Goal: Task Accomplishment & Management: Use online tool/utility

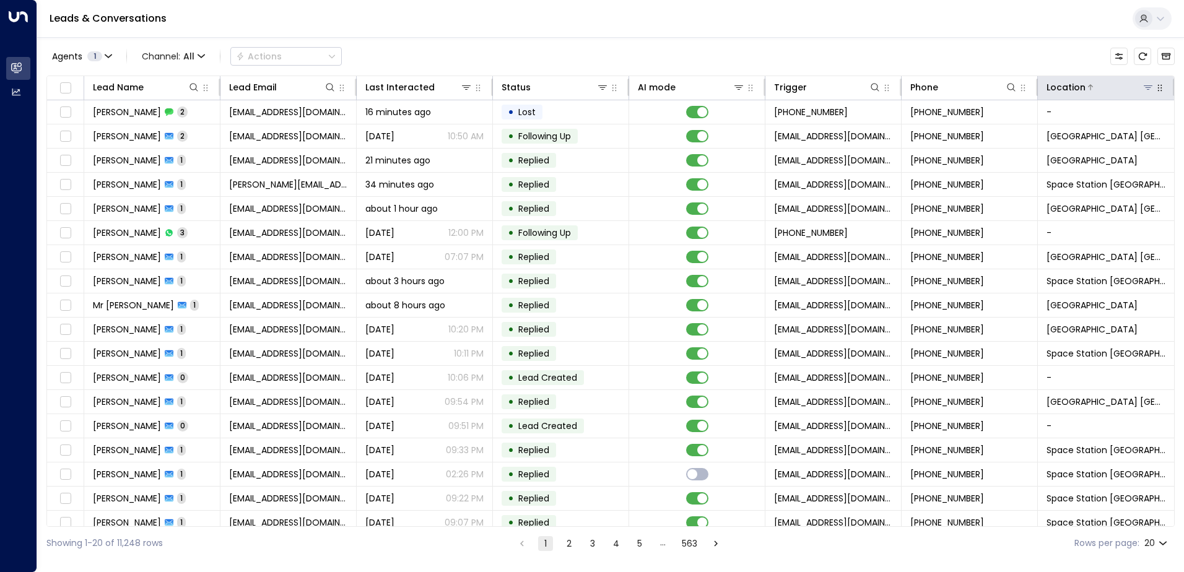
click at [944, 89] on icon at bounding box center [1148, 87] width 10 height 10
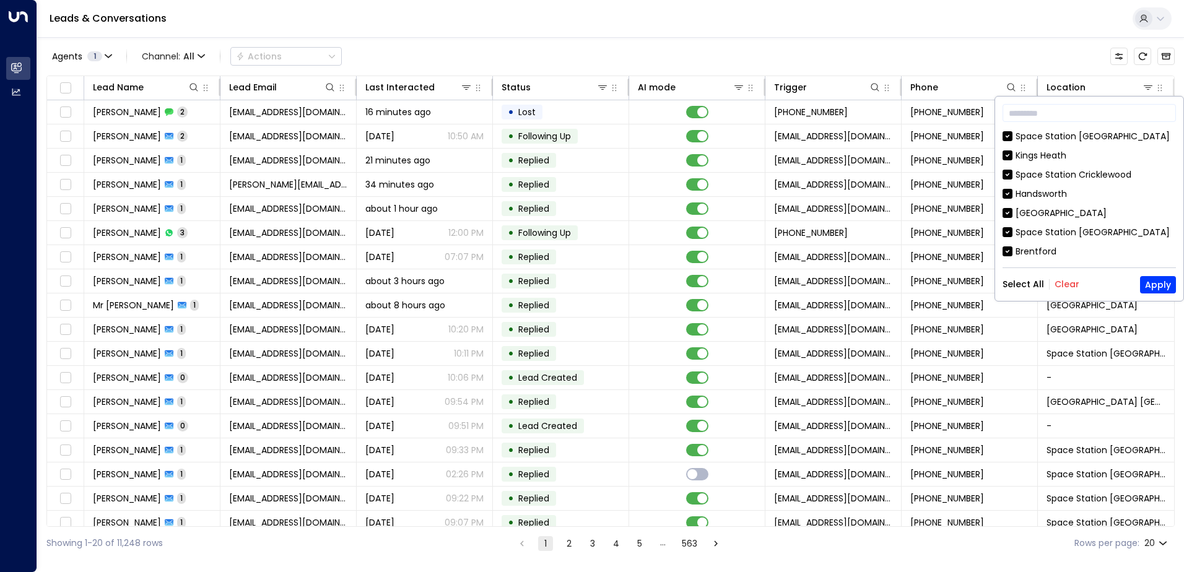
click at [944, 285] on button "Clear" at bounding box center [1067, 284] width 25 height 10
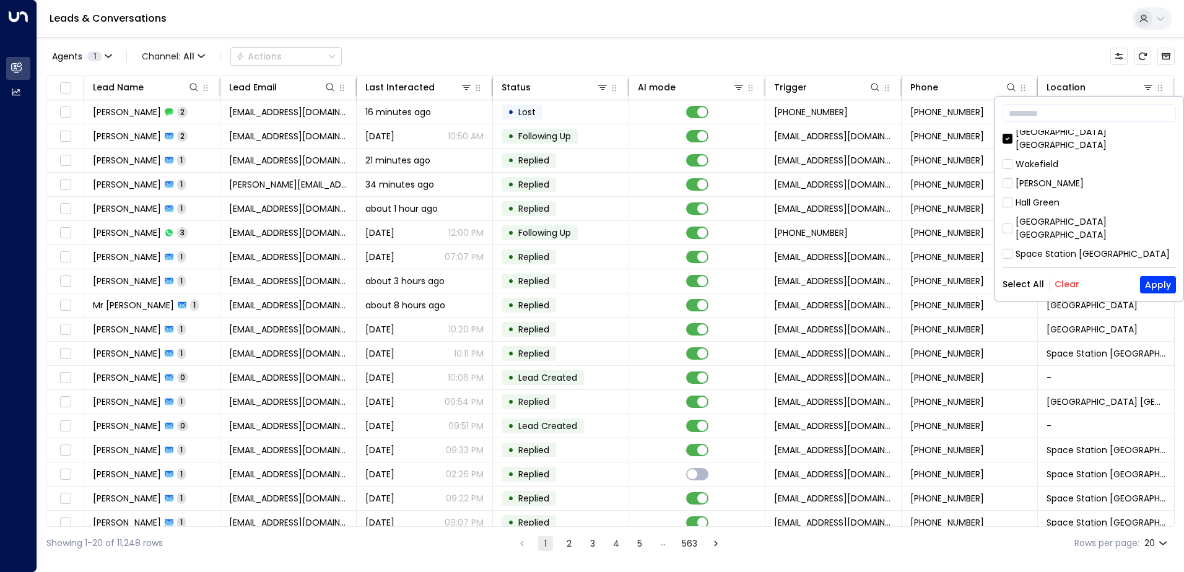
scroll to position [632, 0]
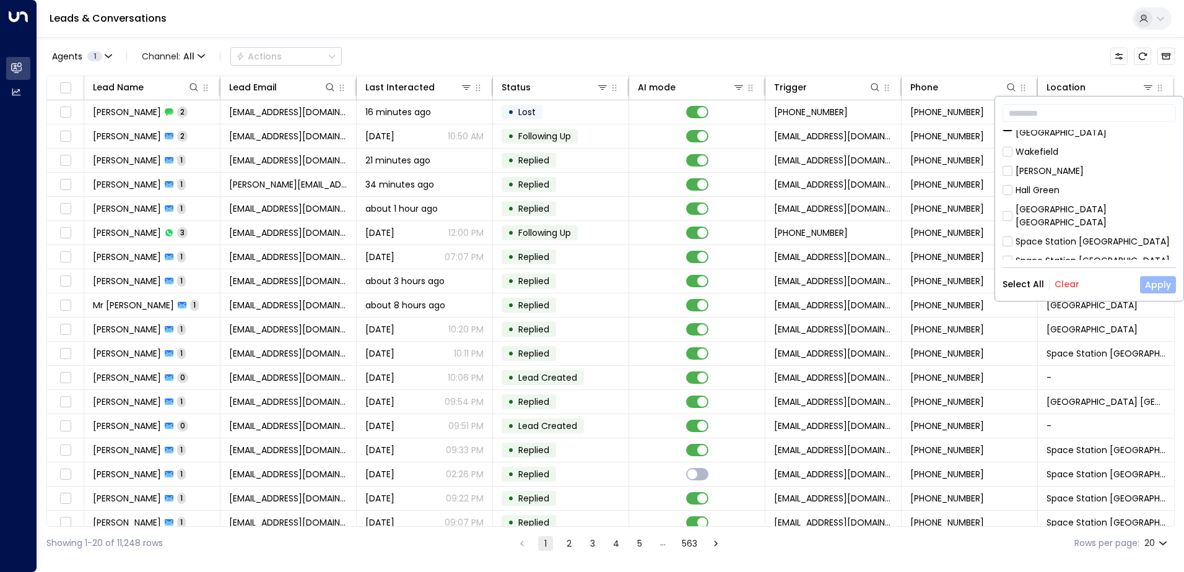
click at [944, 281] on button "Apply" at bounding box center [1158, 284] width 36 height 17
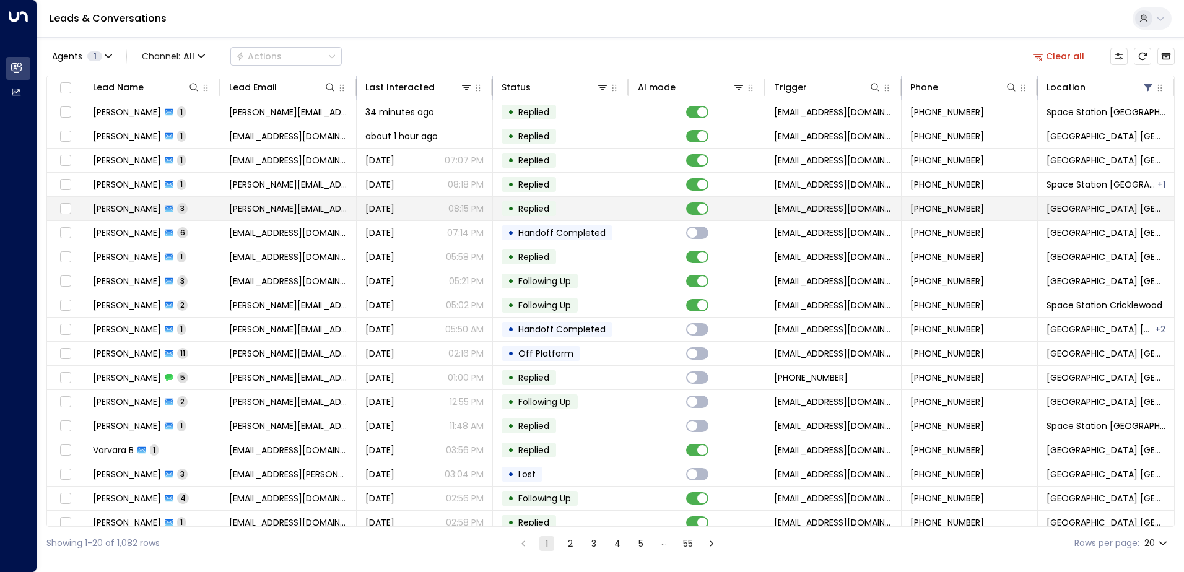
click at [188, 209] on span "3" at bounding box center [182, 208] width 11 height 11
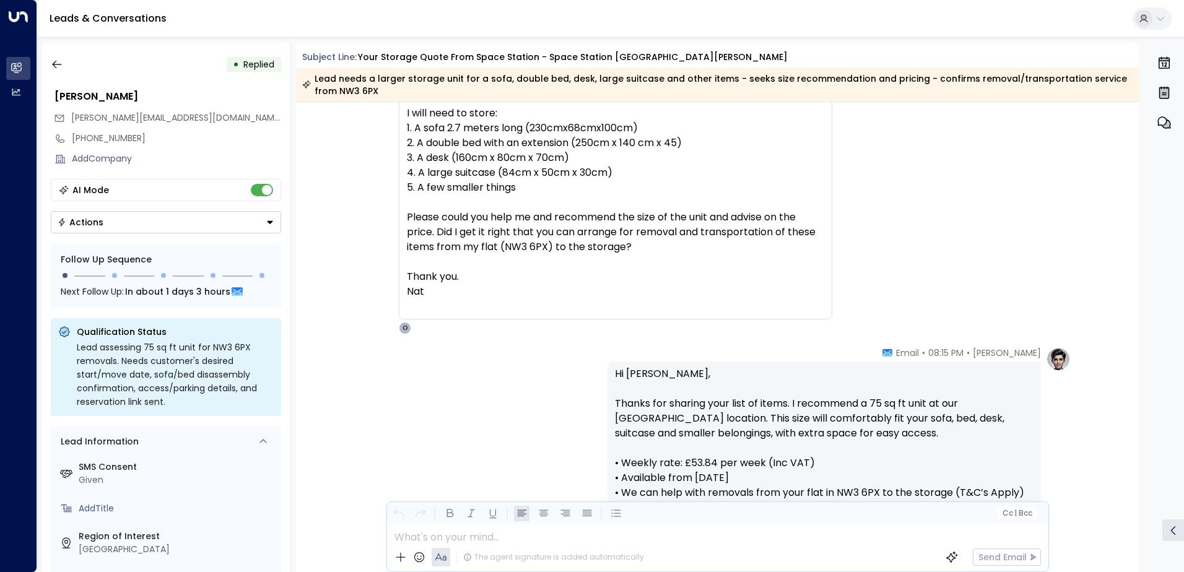
scroll to position [1022, 0]
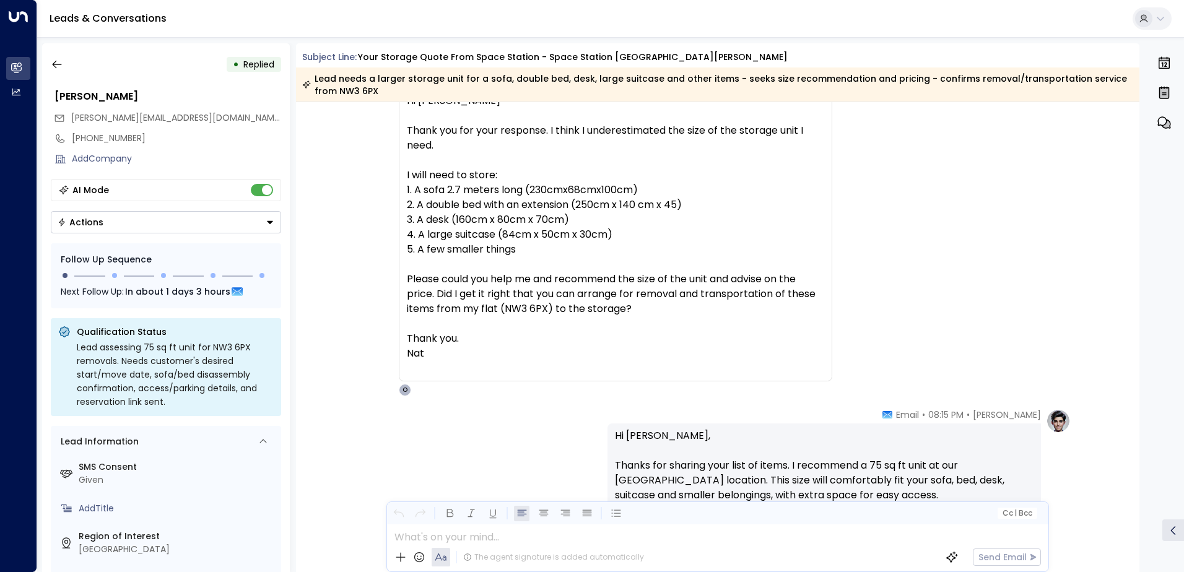
click at [338, 310] on div "NV Natalia Vygovskaya • 08:07 PM • Email Hi Olivia Thank you for your response.…" at bounding box center [718, 234] width 844 height 323
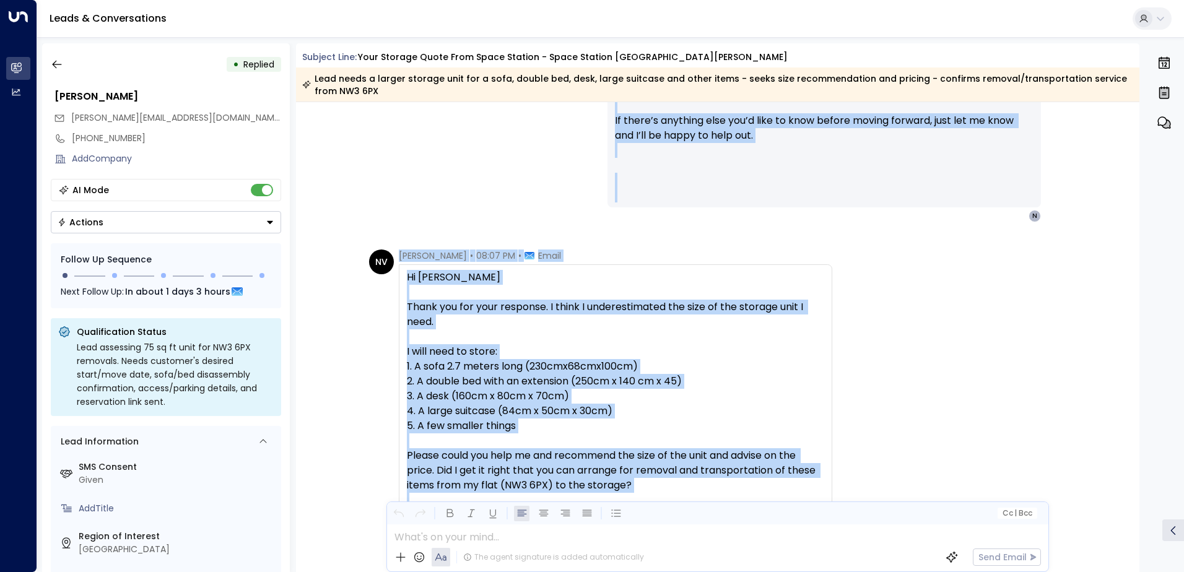
scroll to position [810, 0]
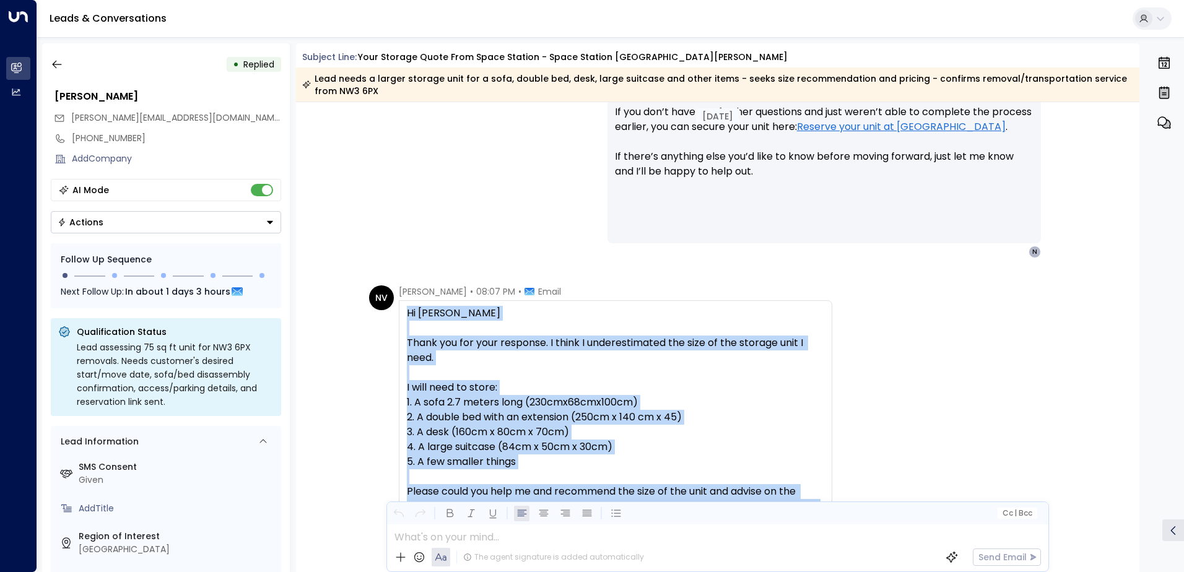
drag, startPoint x: 466, startPoint y: 357, endPoint x: 405, endPoint y: 315, distance: 74.0
click at [407, 315] on div "Hi Olivia Thank you for your response. I think I underestimated the size of the…" at bounding box center [615, 447] width 417 height 282
drag, startPoint x: 405, startPoint y: 315, endPoint x: 446, endPoint y: 345, distance: 50.5
copy div "Hi Olivia Thank you for your response. I think I underestimated the size of the…"
click at [54, 64] on icon "button" at bounding box center [57, 64] width 12 height 12
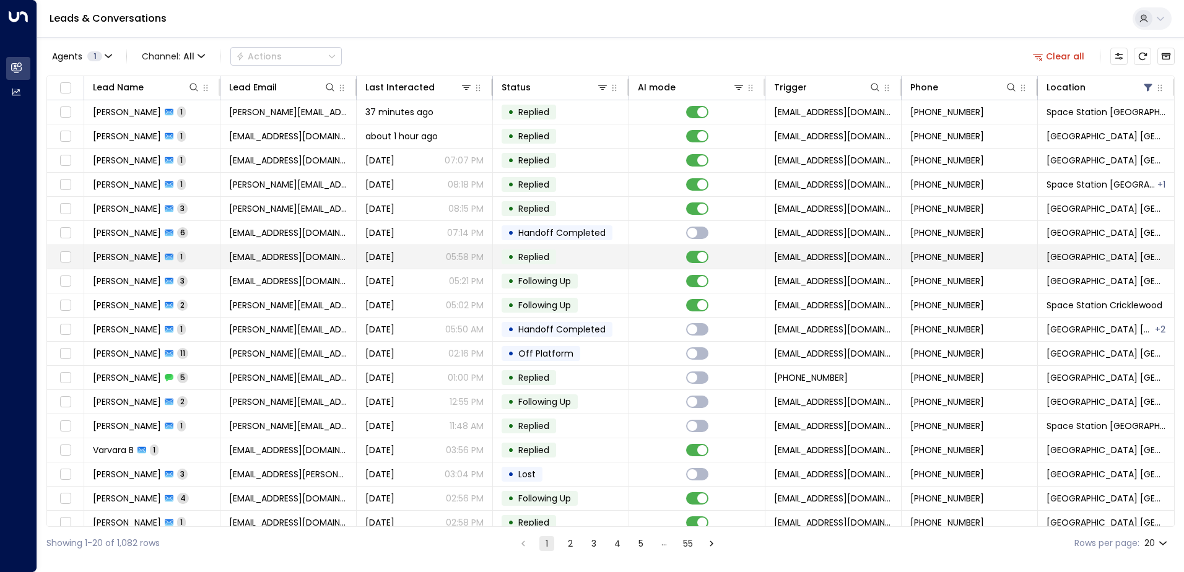
click at [204, 252] on td "Melody Adams 1" at bounding box center [152, 257] width 136 height 24
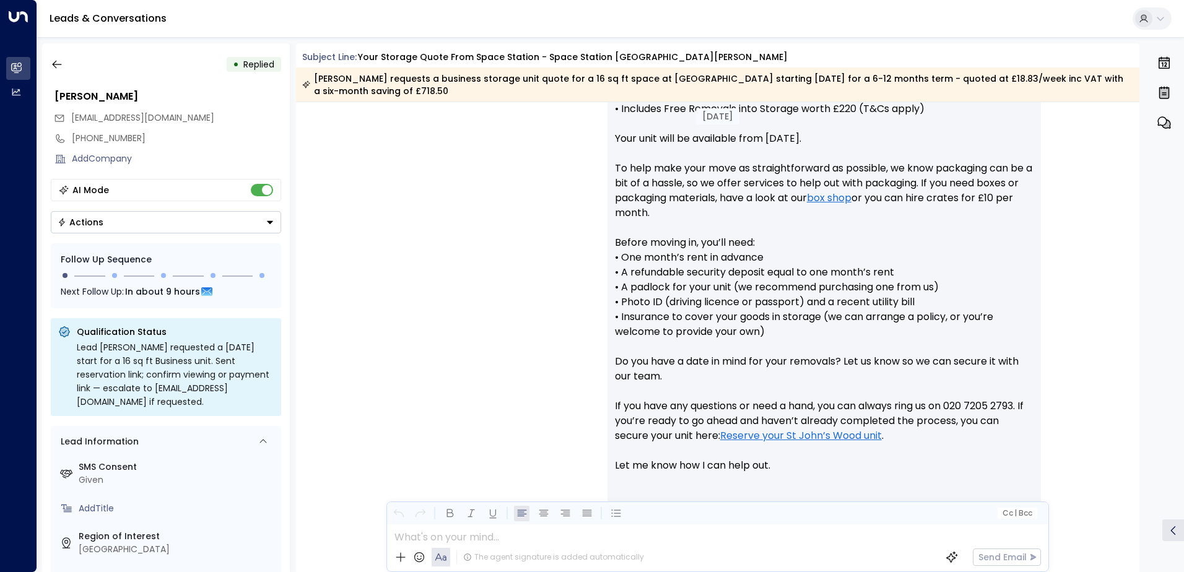
scroll to position [664, 0]
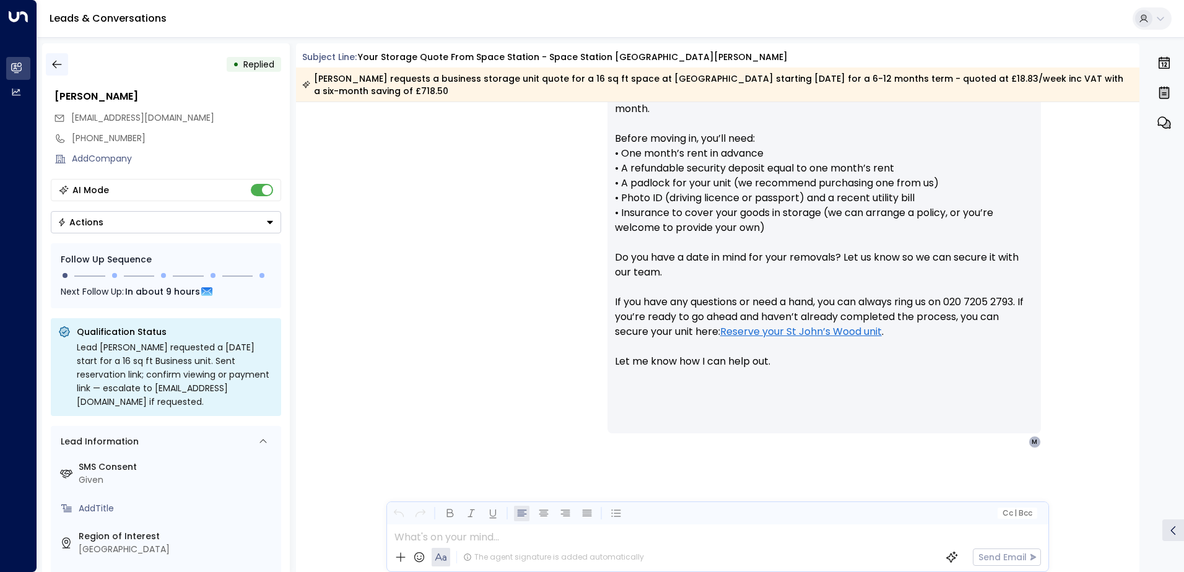
click at [63, 66] on icon "button" at bounding box center [57, 64] width 12 height 12
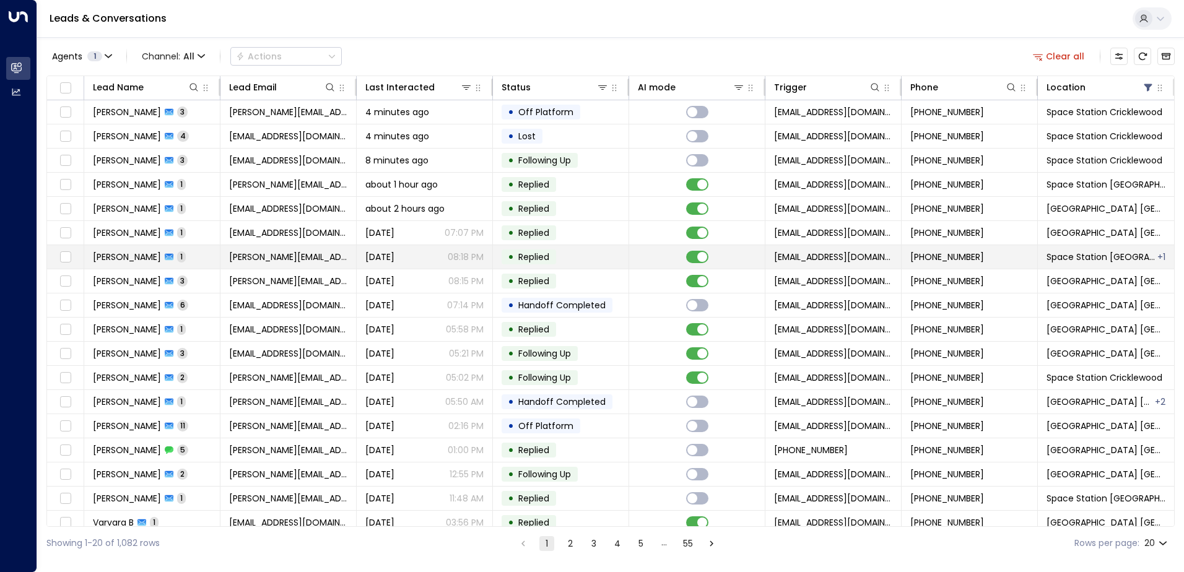
click at [177, 256] on span "1" at bounding box center [181, 256] width 9 height 11
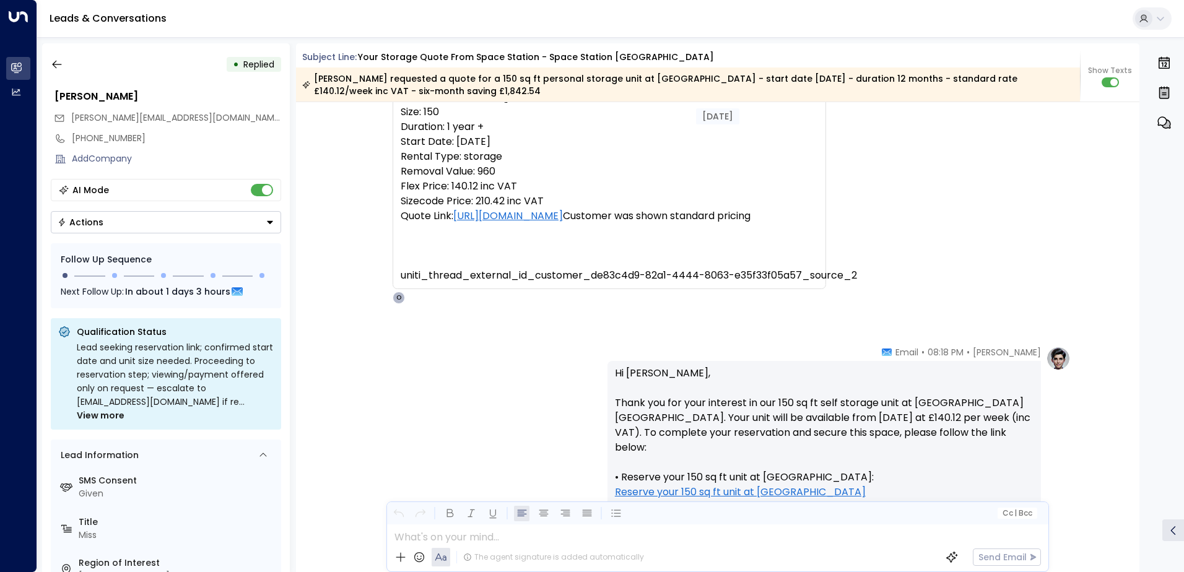
scroll to position [1193, 0]
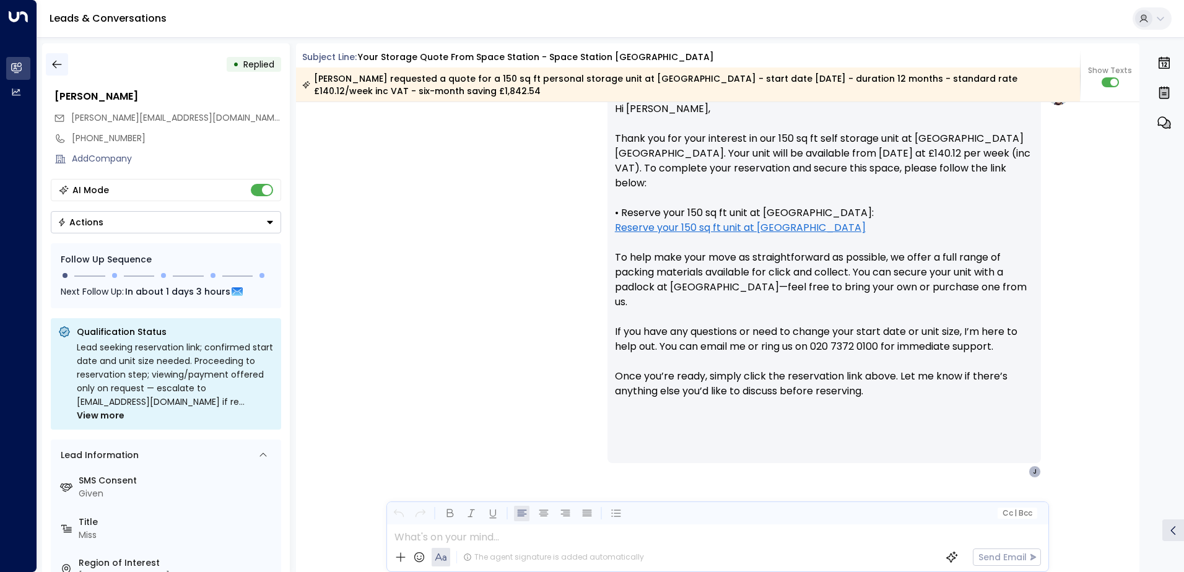
click at [51, 63] on icon "button" at bounding box center [57, 64] width 12 height 12
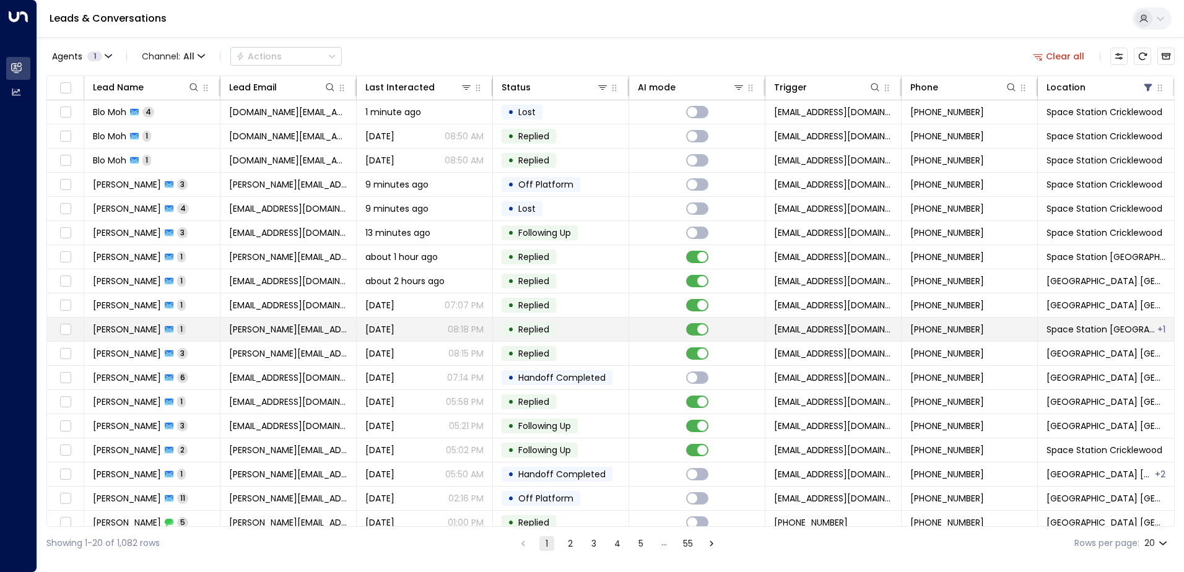
click at [200, 325] on td "Yuen Ho 1" at bounding box center [152, 330] width 136 height 24
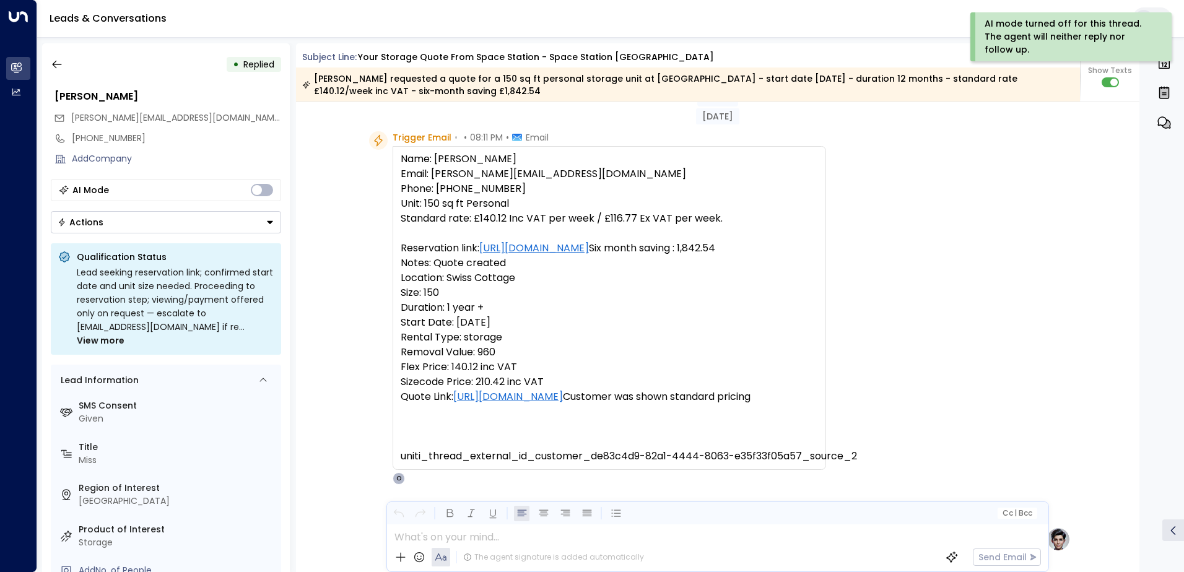
scroll to position [131, 0]
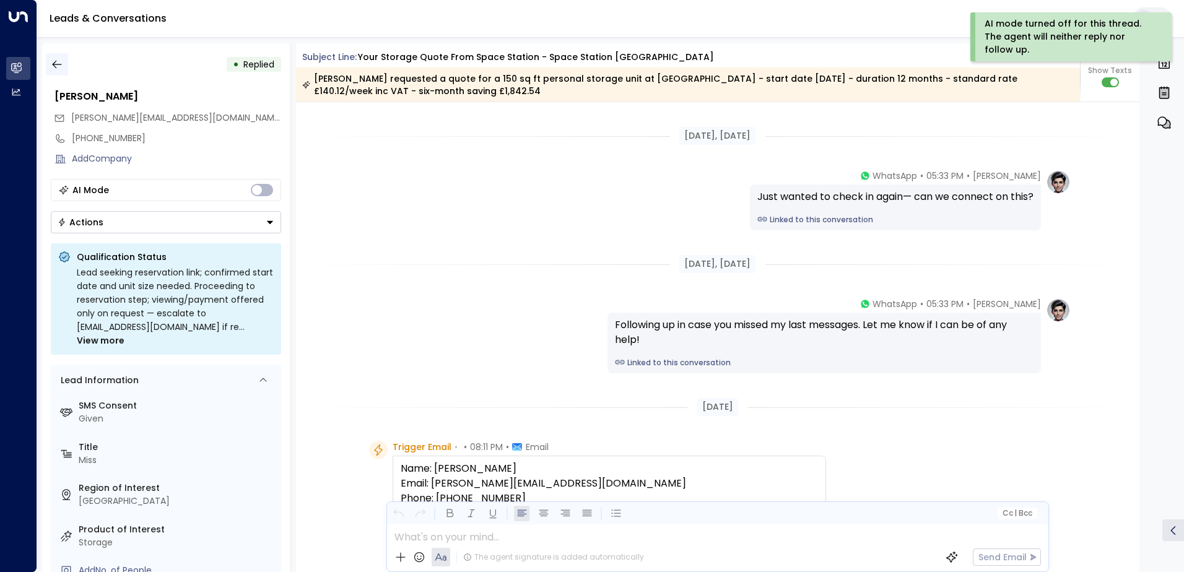
click at [54, 63] on icon "button" at bounding box center [57, 64] width 12 height 12
